Goal: Task Accomplishment & Management: Manage account settings

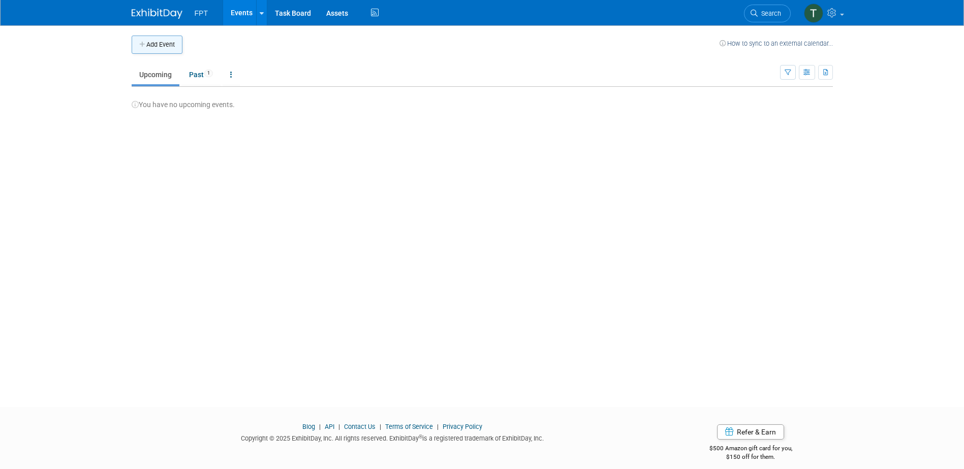
click at [157, 47] on button "Add Event" at bounding box center [157, 45] width 51 height 18
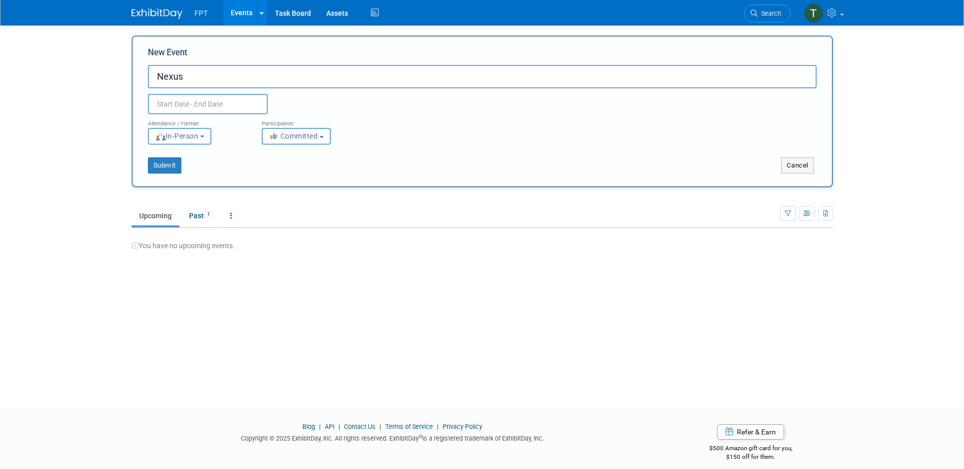
type input "Nexus"
click at [197, 103] on input "text" at bounding box center [208, 104] width 120 height 20
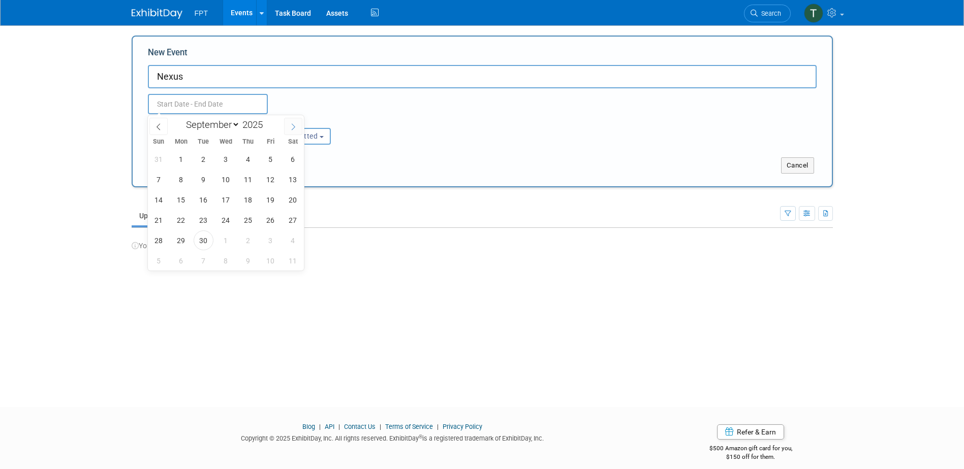
click at [290, 125] on icon at bounding box center [293, 126] width 7 height 7
select select "9"
click at [226, 180] on span "8" at bounding box center [226, 180] width 20 height 20
click at [247, 175] on span "9" at bounding box center [248, 180] width 20 height 20
type input "Oct 8, 2025 to Oct 9, 2025"
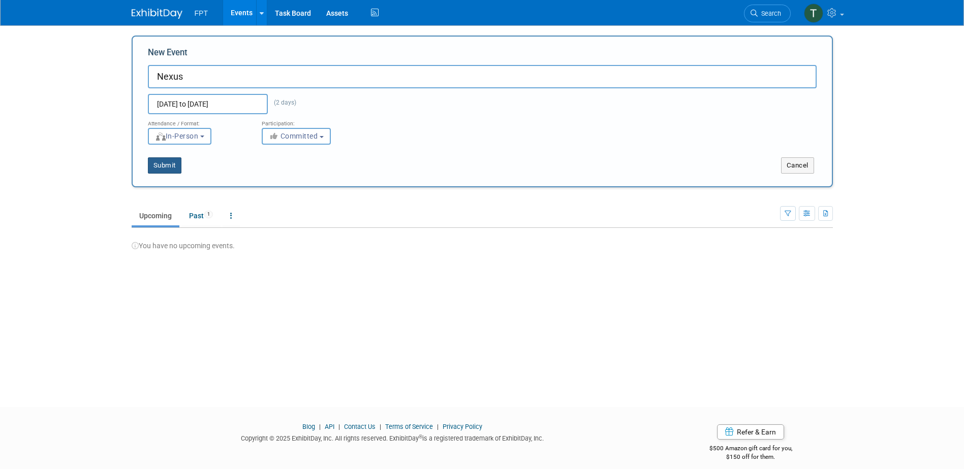
click at [171, 168] on button "Submit" at bounding box center [165, 165] width 34 height 16
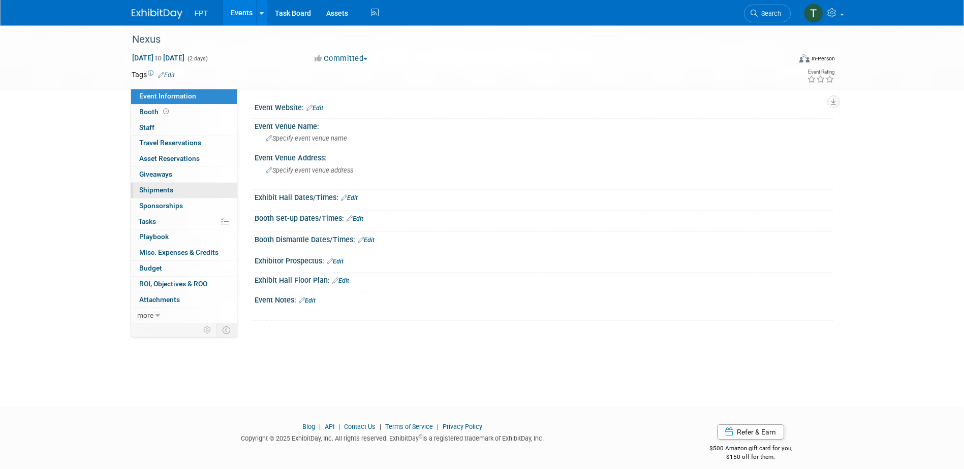
click at [172, 193] on span "Shipments 0" at bounding box center [156, 190] width 34 height 8
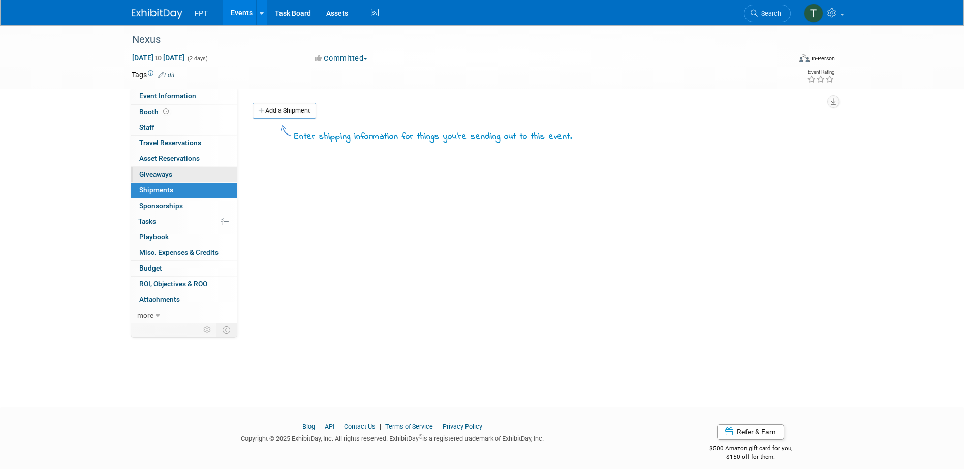
click at [171, 173] on span "Giveaways 0" at bounding box center [155, 174] width 33 height 8
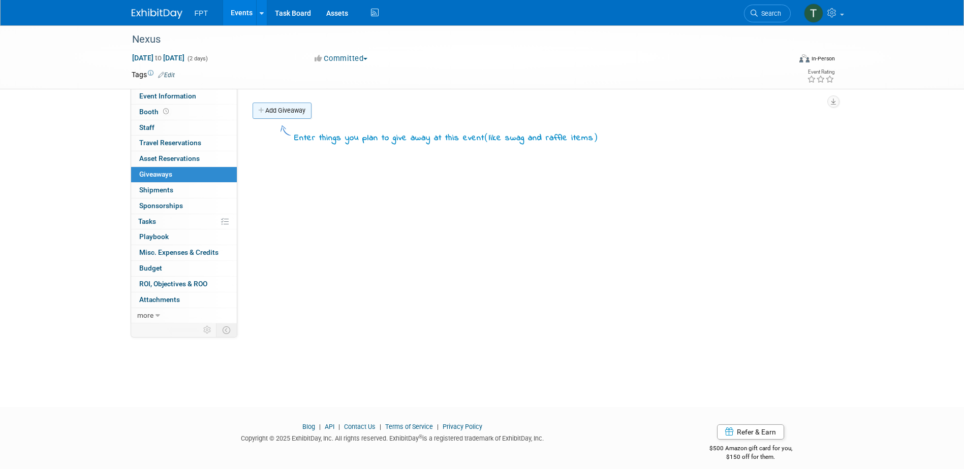
click at [278, 113] on link "Add Giveaway" at bounding box center [281, 111] width 59 height 16
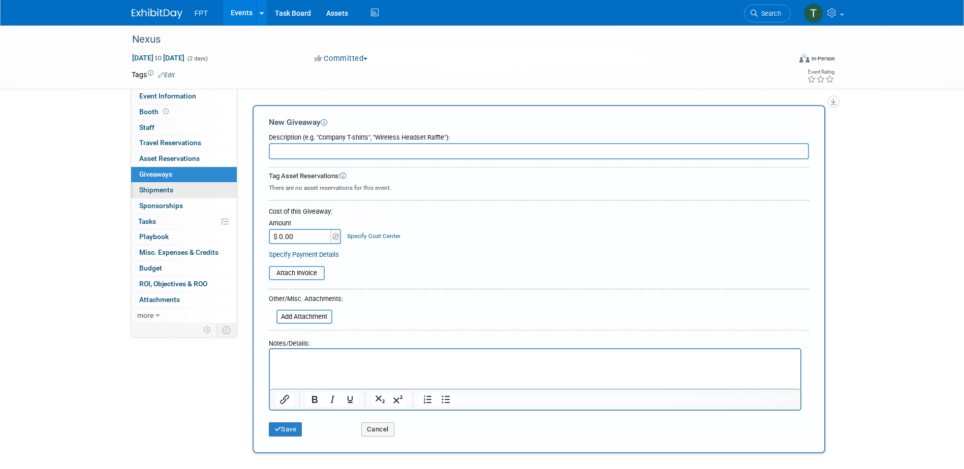
click at [181, 197] on link "0 Shipments 0" at bounding box center [184, 190] width 106 height 15
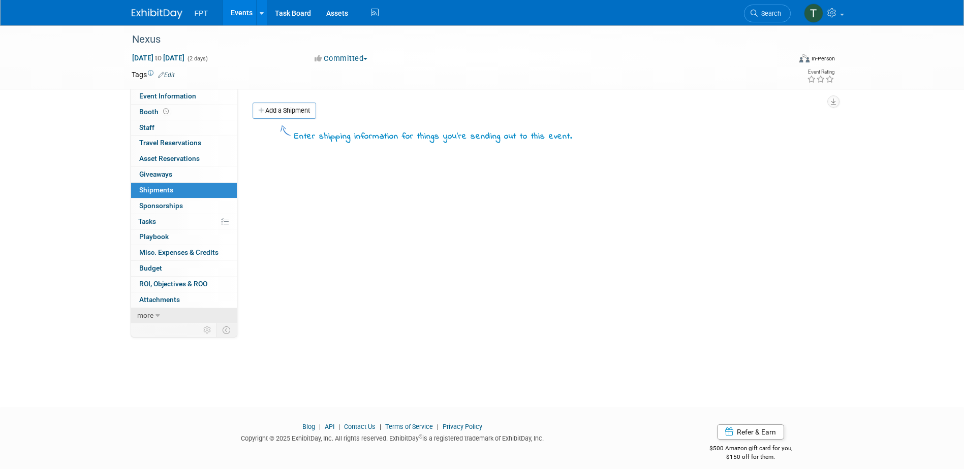
click at [144, 316] on span "more" at bounding box center [145, 315] width 16 height 8
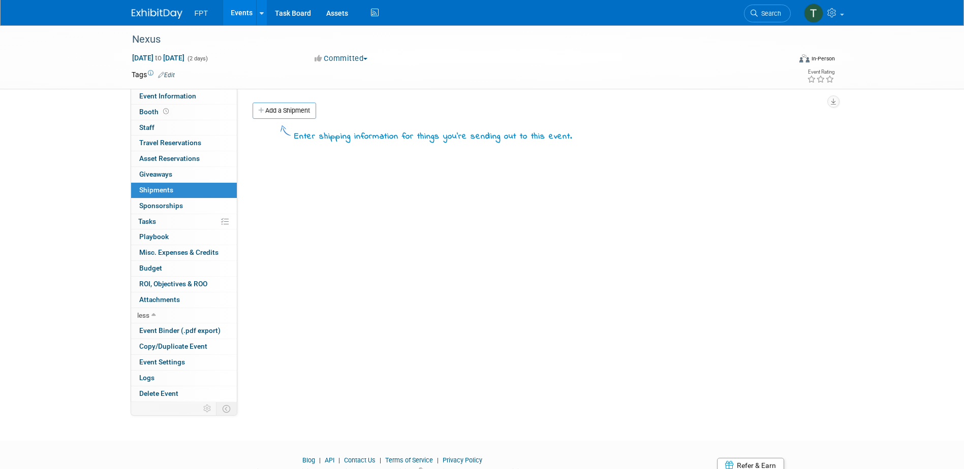
click at [90, 307] on div "Nexus Oct 8, 2025 to Oct 9, 2025 (2 days) Oct 8, 2025 to Oct 9, 2025 Committed …" at bounding box center [482, 223] width 964 height 397
click at [326, 10] on link "Assets" at bounding box center [337, 12] width 37 height 25
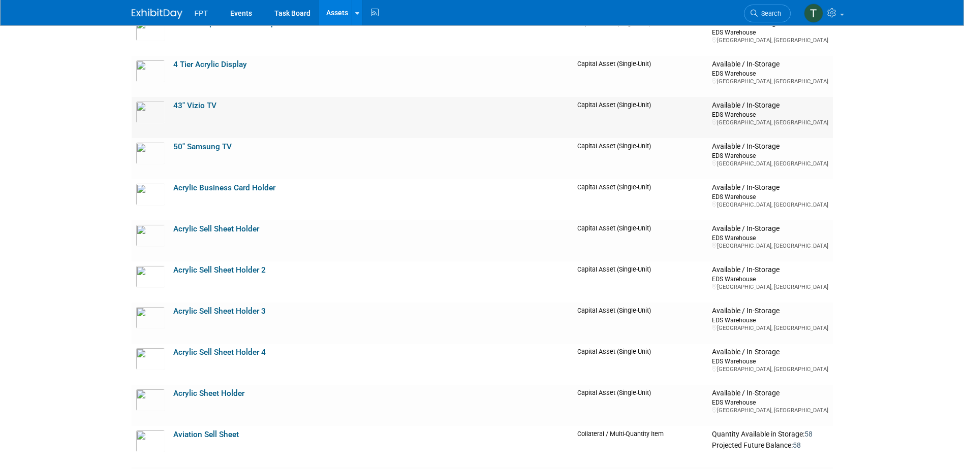
scroll to position [813, 0]
click at [208, 225] on link "Acrylic Sell Sheet Holder" at bounding box center [216, 227] width 86 height 9
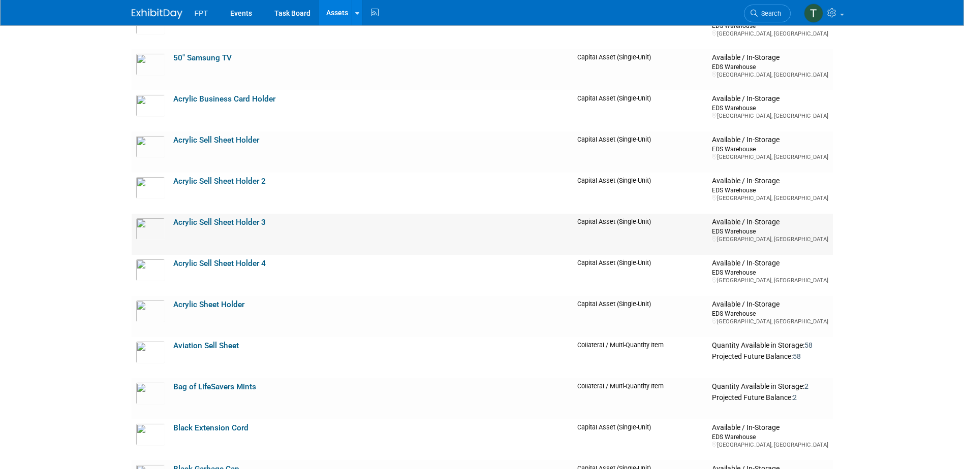
scroll to position [914, 0]
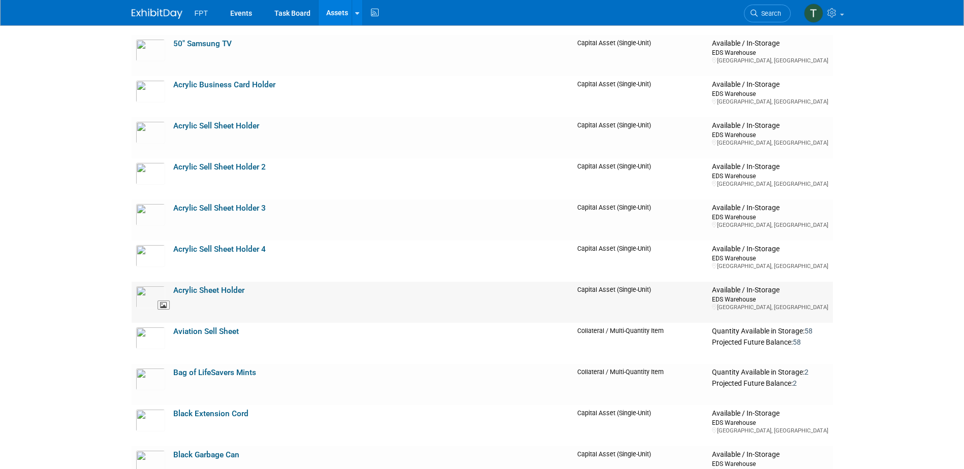
click at [149, 298] on img at bounding box center [150, 297] width 29 height 22
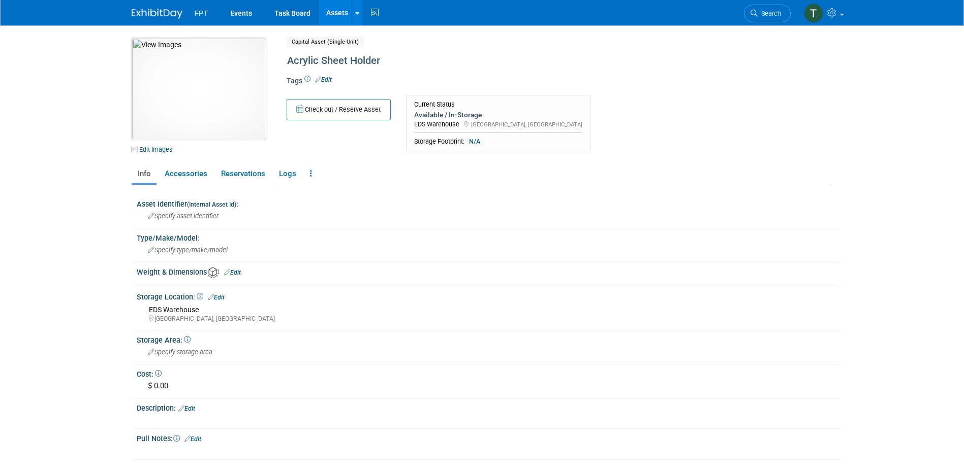
click at [200, 99] on img at bounding box center [199, 89] width 134 height 102
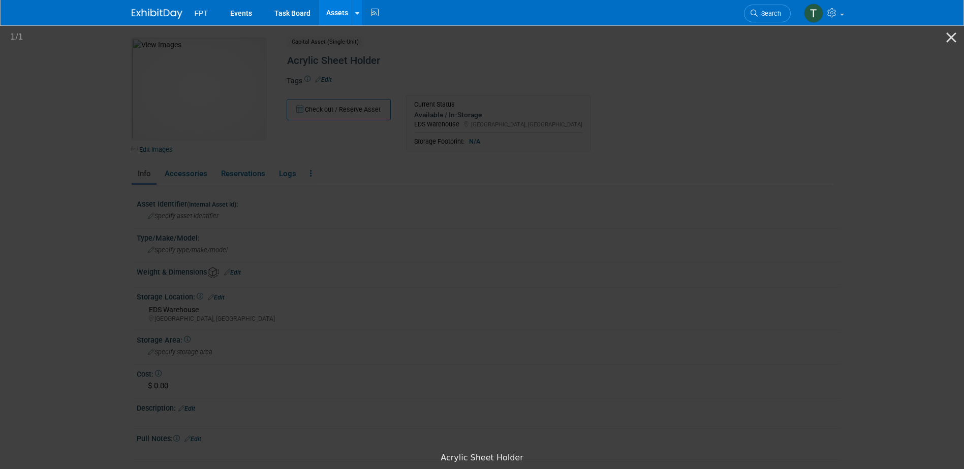
click at [105, 250] on picture at bounding box center [482, 236] width 964 height 424
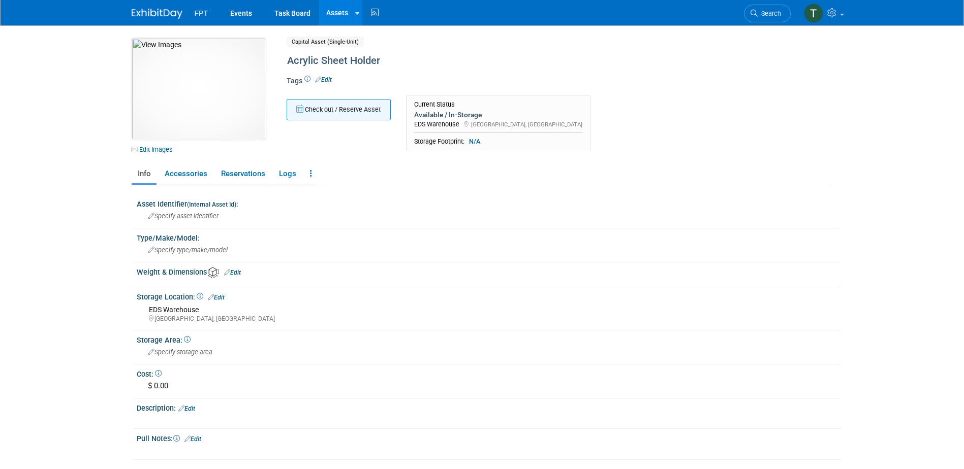
click at [328, 111] on button "Check out / Reserve Asset" at bounding box center [339, 109] width 104 height 21
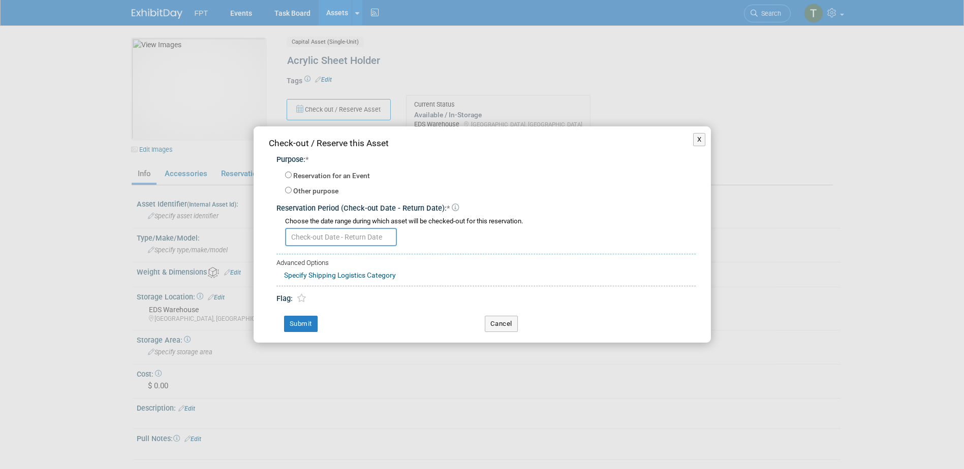
click at [317, 176] on label "Reservation for an Event" at bounding box center [331, 176] width 77 height 10
click at [292, 176] on input "Reservation for an Event" at bounding box center [288, 175] width 7 height 7
radio input "true"
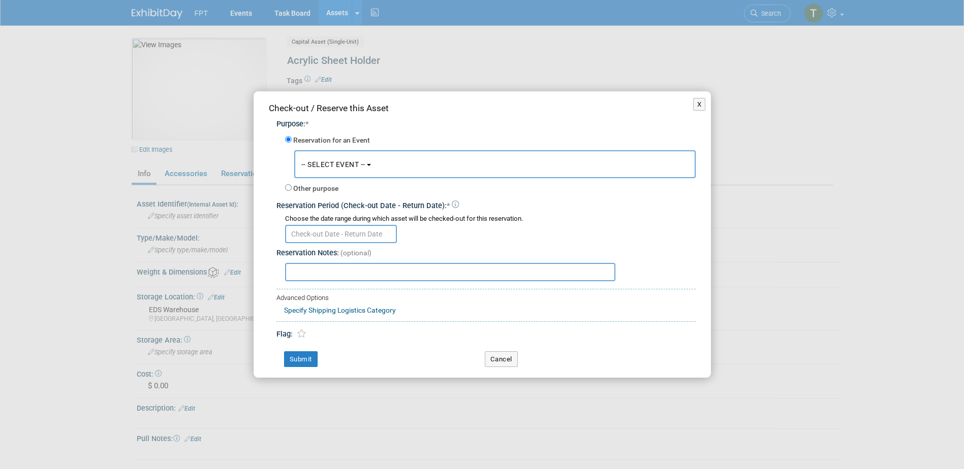
click at [330, 170] on button "-- SELECT EVENT --" at bounding box center [494, 164] width 401 height 28
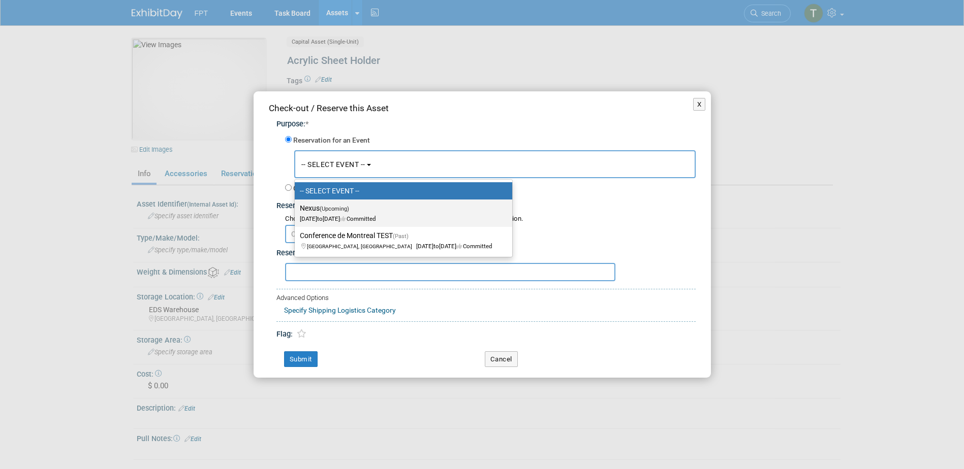
click at [329, 209] on span "(Upcoming)" at bounding box center [334, 209] width 29 height 7
click at [296, 209] on input "Nexus (Upcoming) [DATE] to [DATE] Committed" at bounding box center [293, 208] width 7 height 7
select select "11165802"
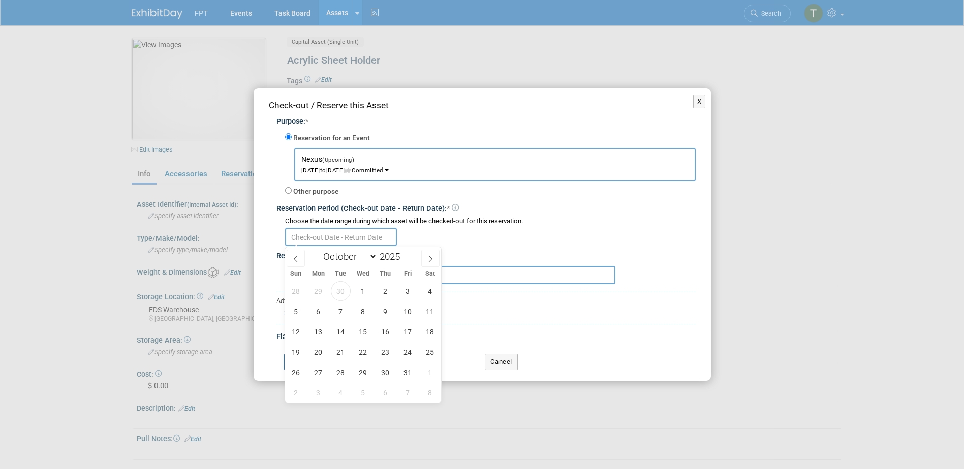
click at [296, 237] on input "text" at bounding box center [341, 237] width 112 height 18
click at [358, 307] on span "8" at bounding box center [363, 312] width 20 height 20
click at [408, 313] on span "10" at bounding box center [408, 312] width 20 height 20
type input "Oct 8, 2025 to Oct 10, 2025"
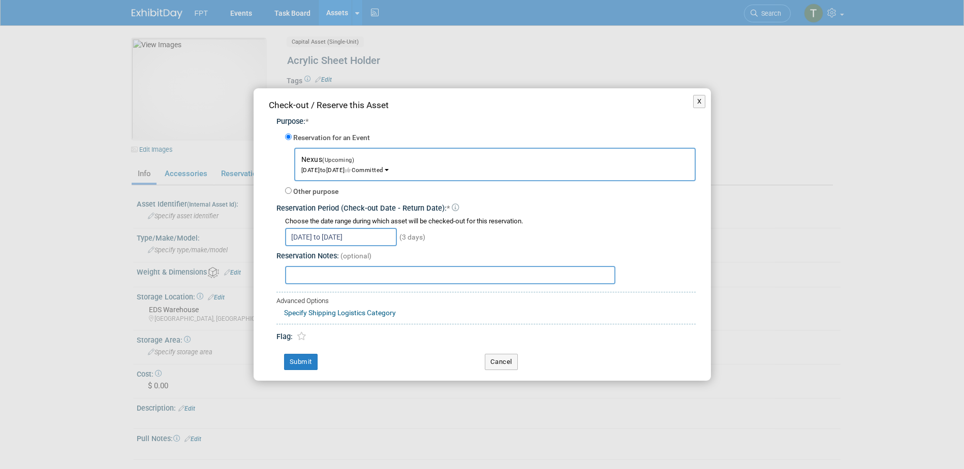
click at [374, 313] on link "Specify Shipping Logistics Category" at bounding box center [340, 313] width 112 height 8
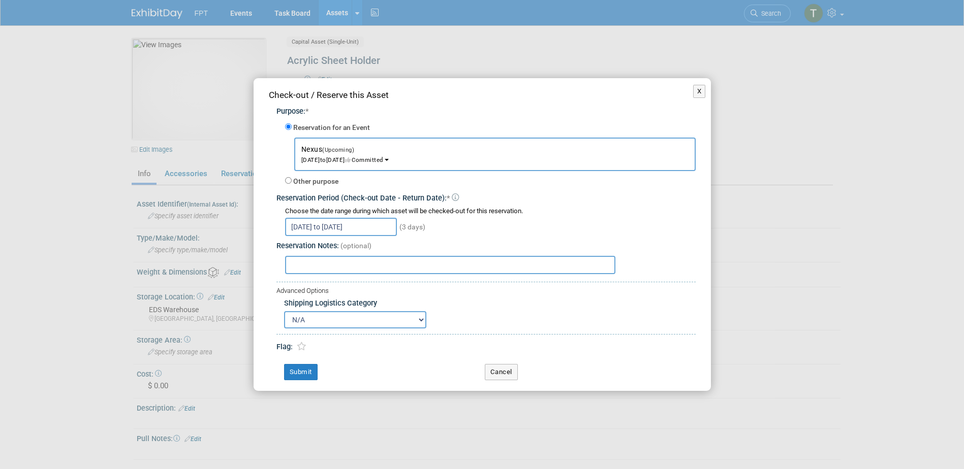
click at [371, 320] on select "N/A Advance Warehouse Direct Shipment Other" at bounding box center [355, 319] width 142 height 17
click at [404, 292] on div "Advanced Options" at bounding box center [485, 292] width 419 height 10
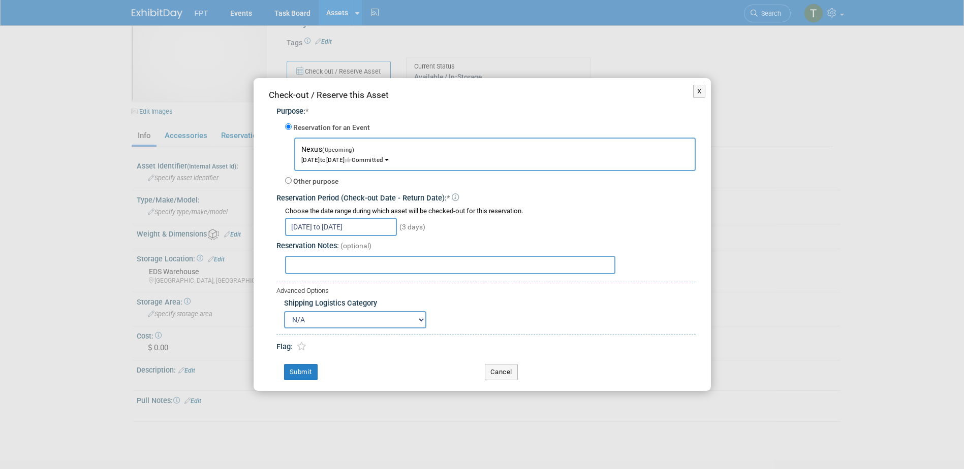
scroll to position [101, 0]
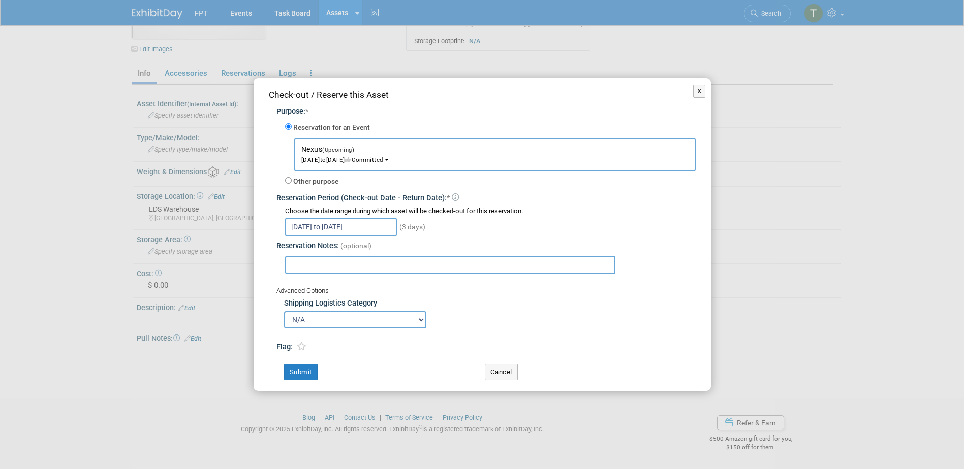
click at [353, 323] on select "N/A Advance Warehouse Direct Shipment Other" at bounding box center [355, 319] width 142 height 17
select select "3"
click at [284, 311] on select "N/A Advance Warehouse Direct Shipment Other" at bounding box center [355, 319] width 142 height 17
click at [311, 266] on input "text" at bounding box center [450, 265] width 330 height 18
type input "Need there by the 8th"
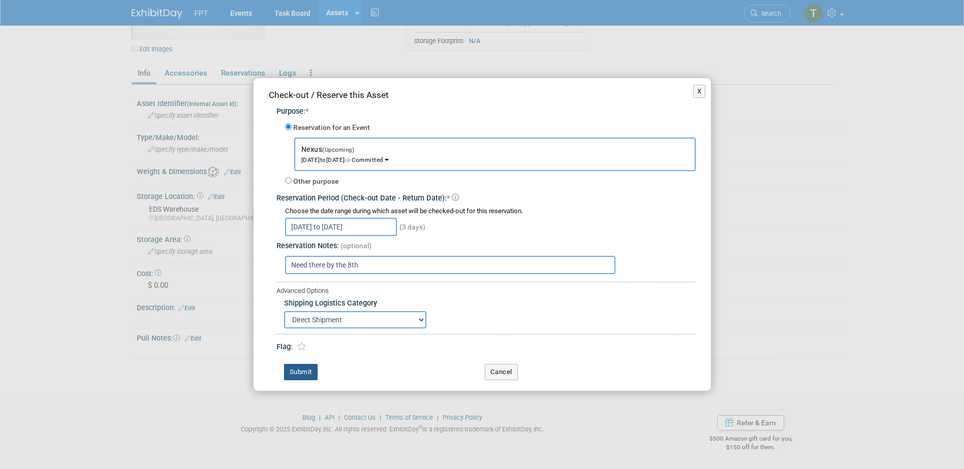
click at [311, 373] on button "Submit" at bounding box center [301, 372] width 34 height 16
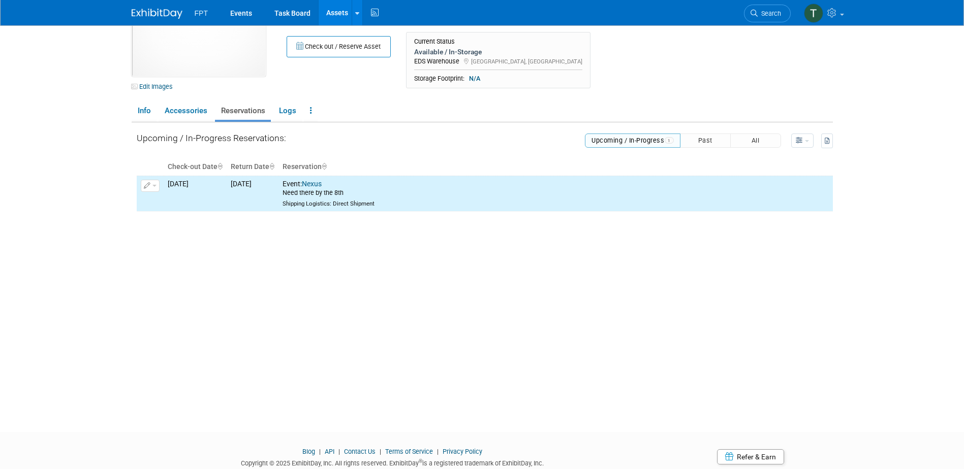
scroll to position [0, 0]
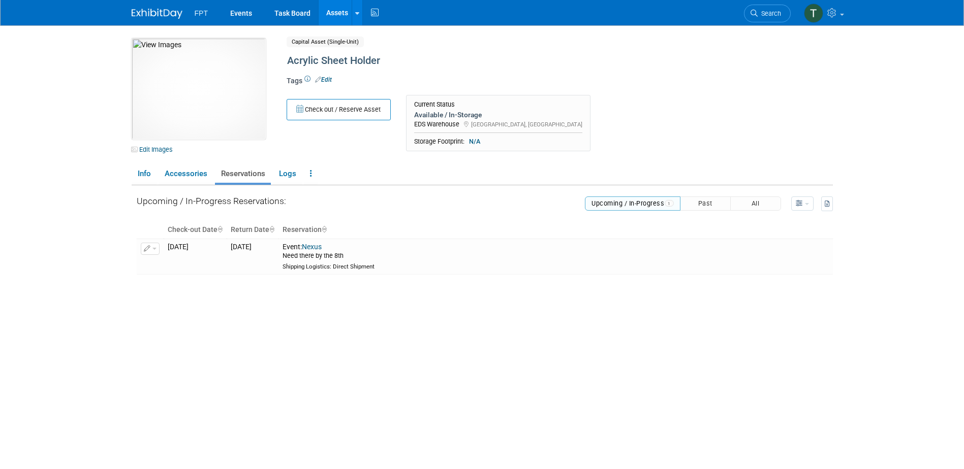
click at [339, 9] on link "Assets" at bounding box center [337, 12] width 37 height 25
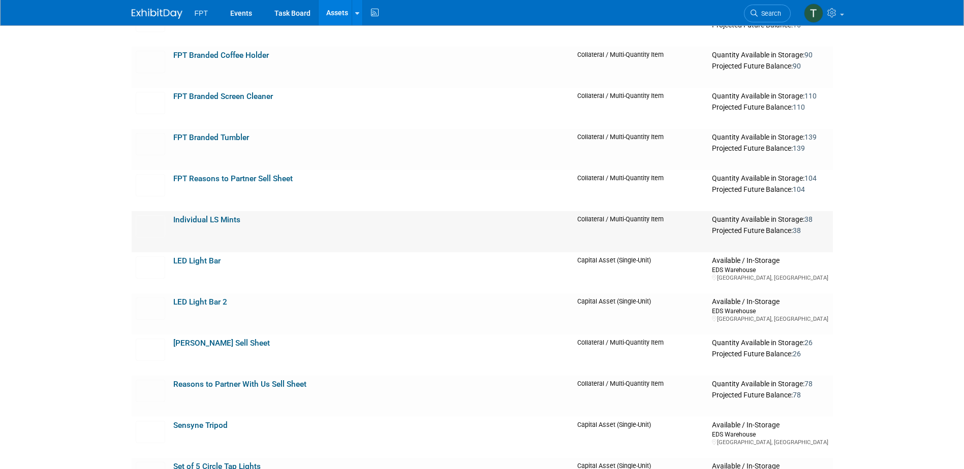
scroll to position [1778, 0]
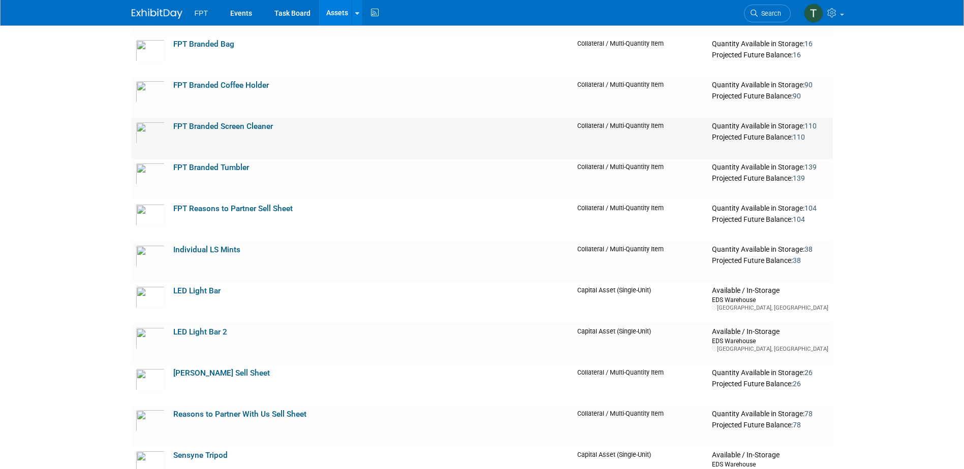
click at [224, 134] on td "FPT Branded Screen Cleaner" at bounding box center [371, 138] width 404 height 41
click at [233, 124] on link "FPT Branded Screen Cleaner" at bounding box center [223, 126] width 100 height 9
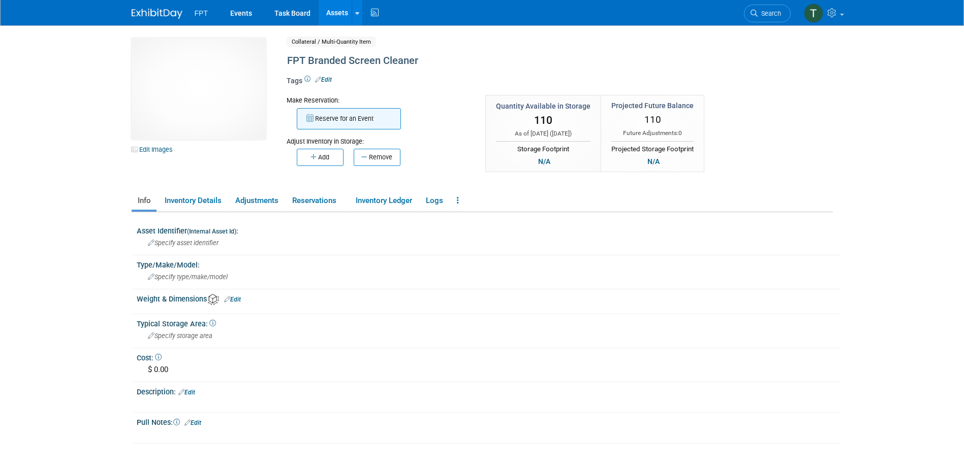
click at [323, 117] on button "Reserve for an Event" at bounding box center [349, 118] width 104 height 21
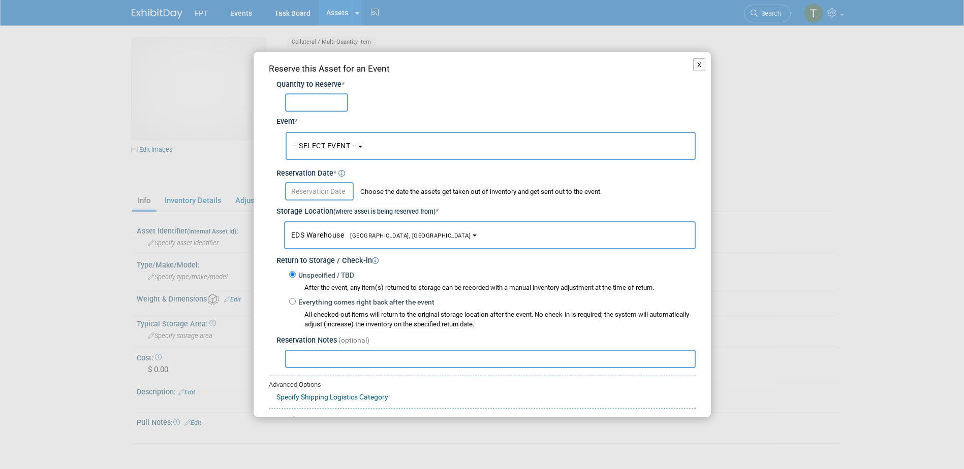
click at [319, 103] on input "text" at bounding box center [316, 102] width 63 height 18
type input "50"
click at [325, 152] on button "-- SELECT EVENT --" at bounding box center [490, 146] width 410 height 28
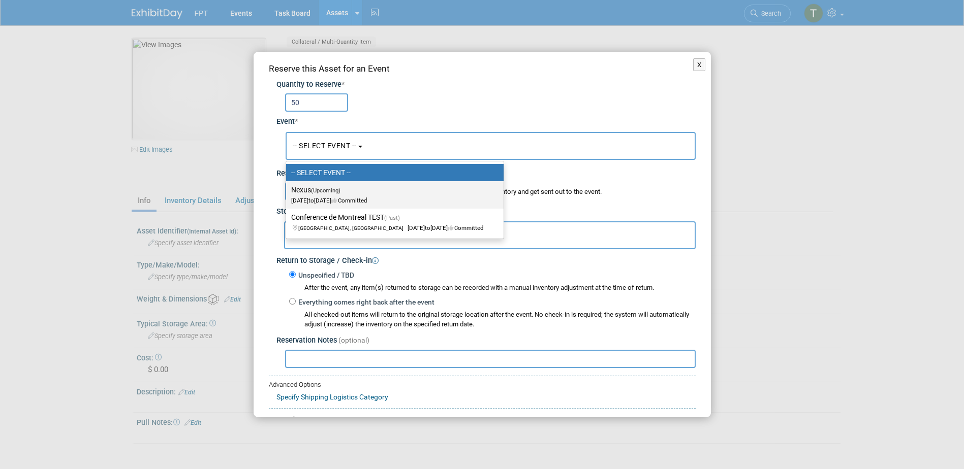
click at [315, 193] on span "(Upcoming)" at bounding box center [325, 190] width 29 height 7
click at [288, 193] on input "Nexus (Upcoming) [DATE] to [DATE] Committed" at bounding box center [284, 190] width 7 height 7
select select "11165802"
select select "9"
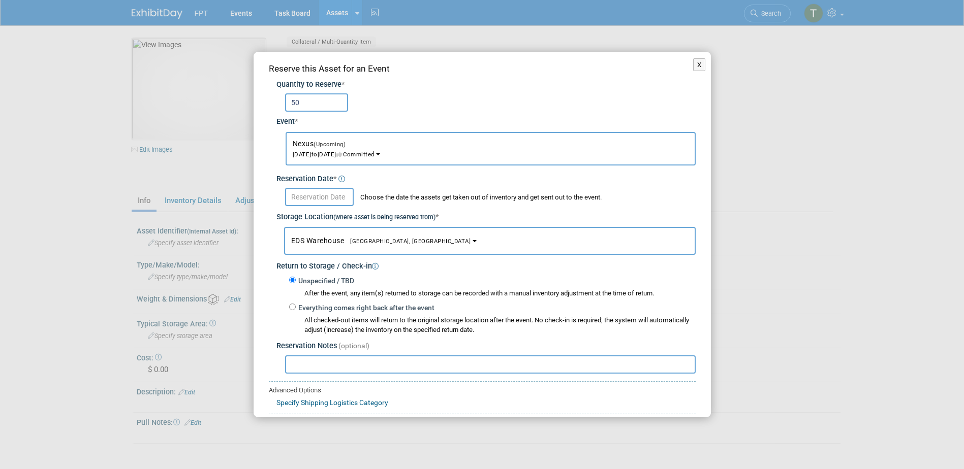
click at [323, 200] on input "text" at bounding box center [319, 197] width 69 height 18
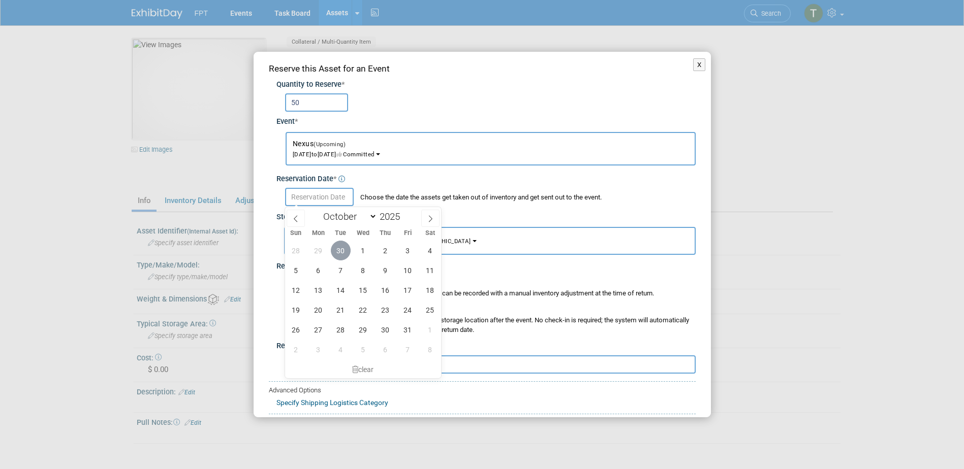
click at [340, 252] on span "30" at bounding box center [341, 251] width 20 height 20
type input "[DATE]"
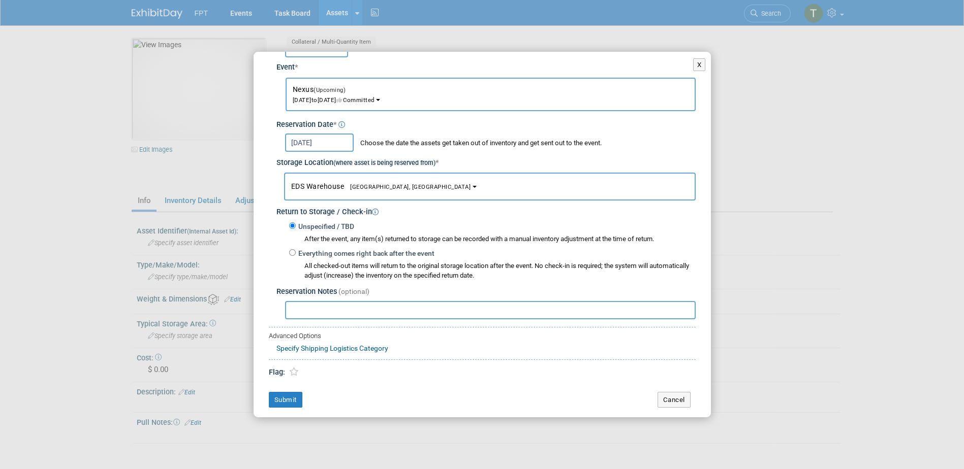
scroll to position [55, 0]
click at [346, 316] on input "text" at bounding box center [490, 309] width 410 height 18
click at [305, 307] on input "text" at bounding box center [490, 309] width 410 height 18
type input "Can you provide a return shipping label for these to be sent back to you?"
click at [289, 393] on button "Submit" at bounding box center [286, 399] width 34 height 16
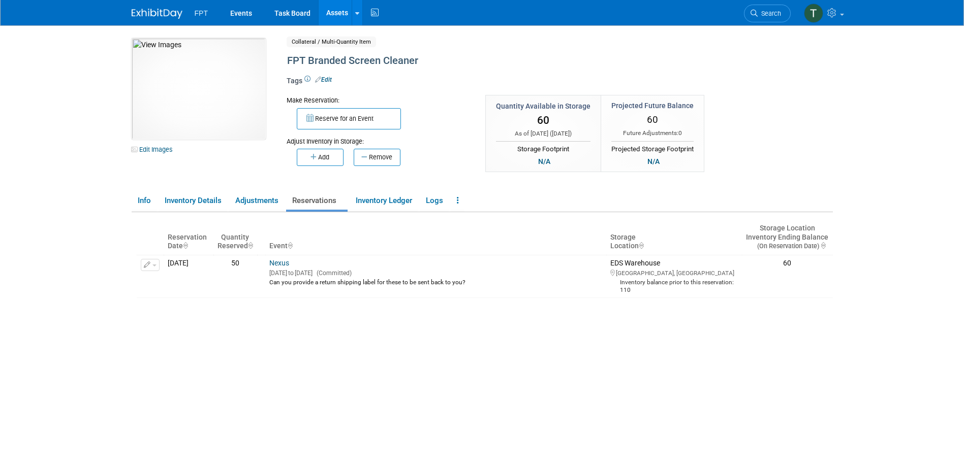
click at [428, 379] on div "Insufficient inventory available for upcoming reservations in at least one stor…" at bounding box center [485, 353] width 696 height 266
